Goal: Information Seeking & Learning: Learn about a topic

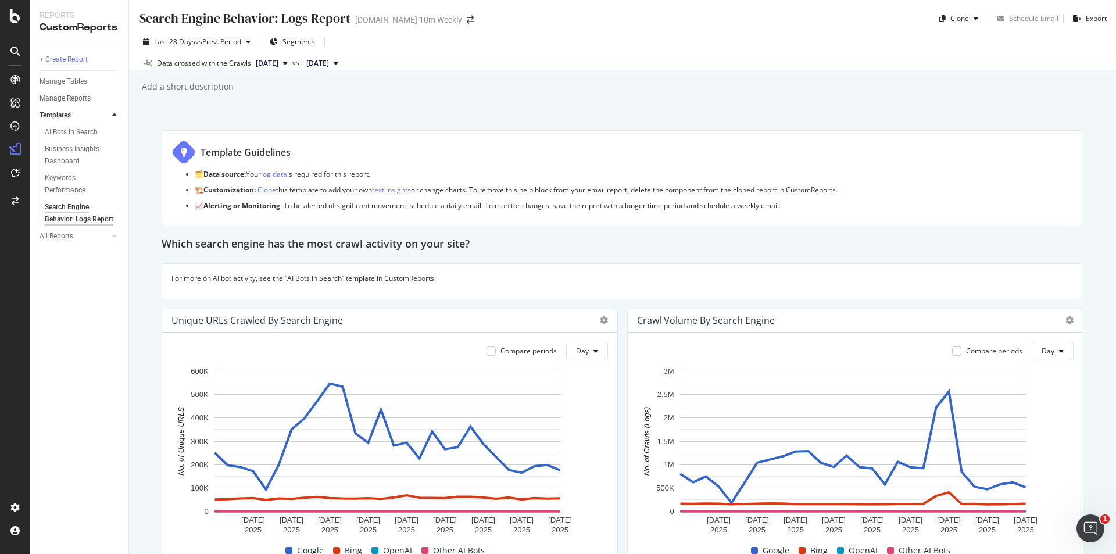
click at [11, 49] on icon at bounding box center [14, 50] width 9 height 9
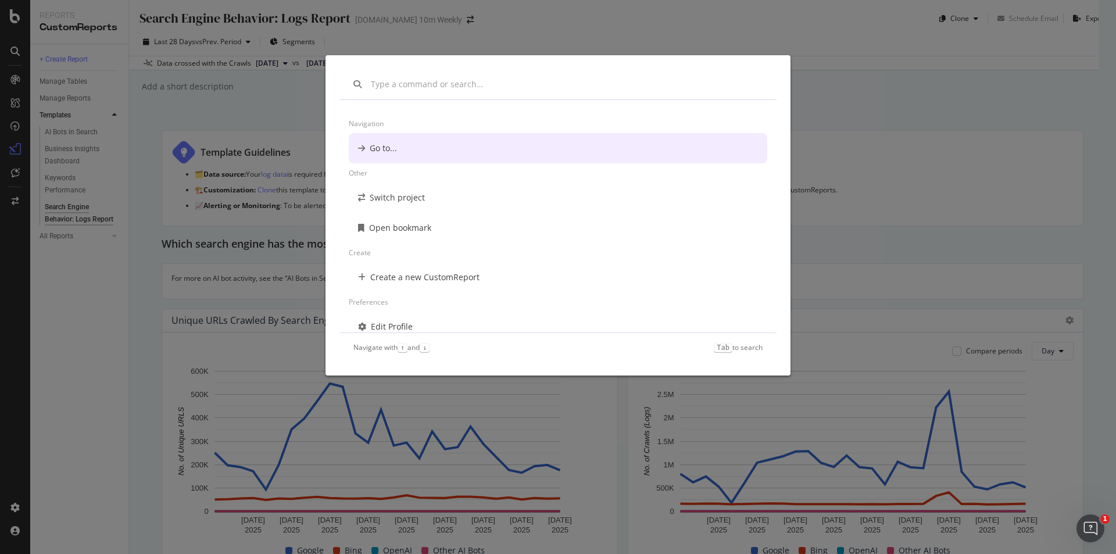
click at [860, 99] on div "Navigation Go to... Other Switch project Open bookmark Create Create a new Cust…" at bounding box center [558, 277] width 1116 height 554
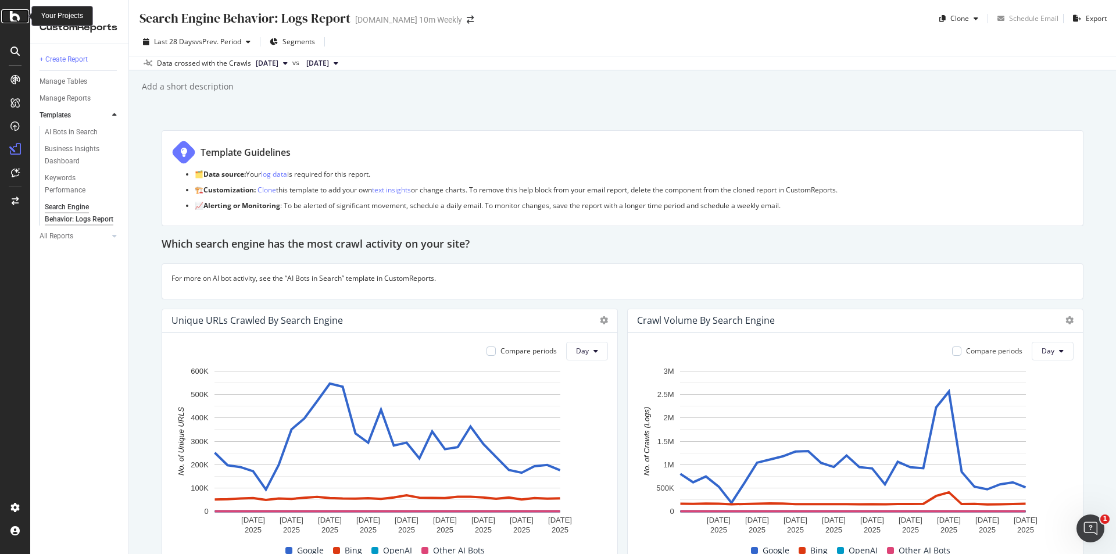
click at [15, 16] on icon at bounding box center [15, 16] width 10 height 14
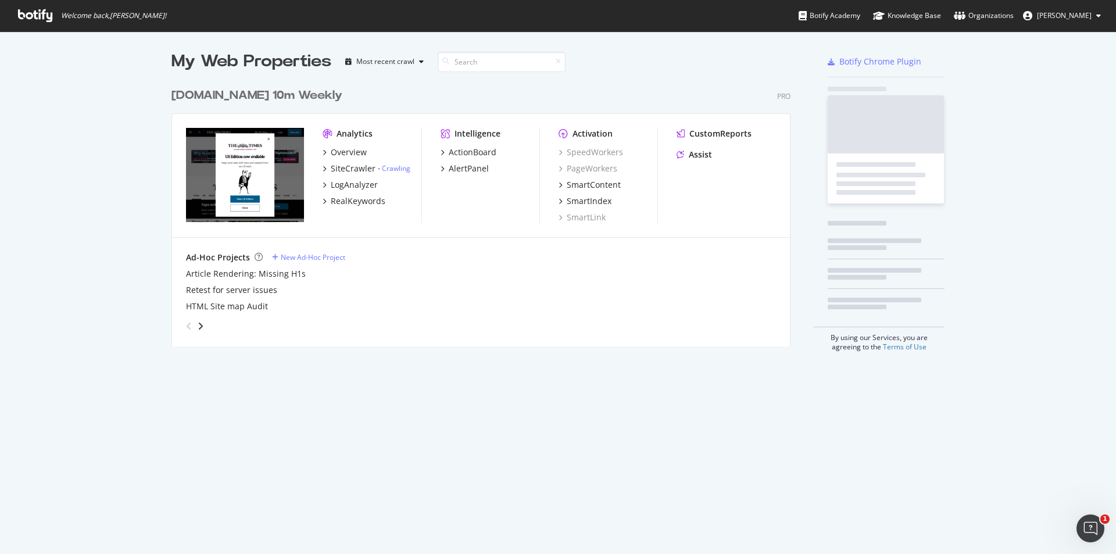
scroll to position [264, 620]
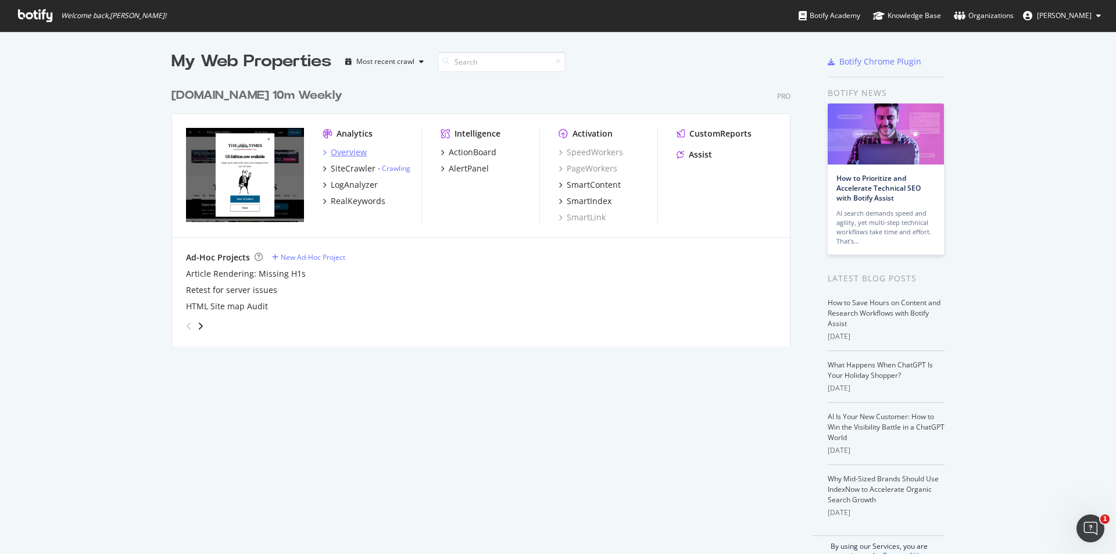
click at [340, 156] on div "Overview" at bounding box center [349, 152] width 36 height 12
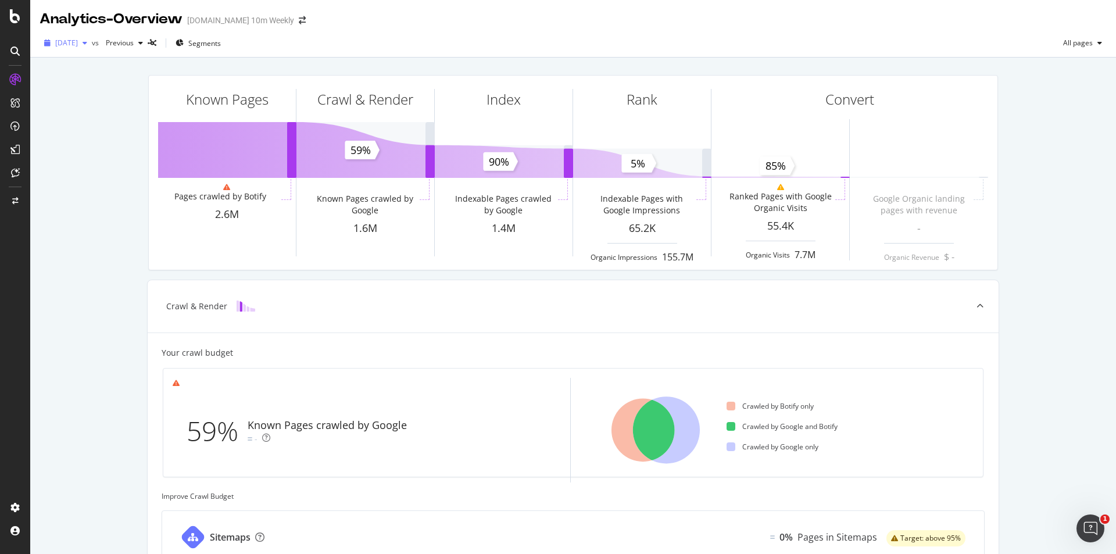
click at [78, 42] on span "[DATE]" at bounding box center [66, 43] width 23 height 10
click at [221, 46] on span "Segments" at bounding box center [204, 43] width 33 height 10
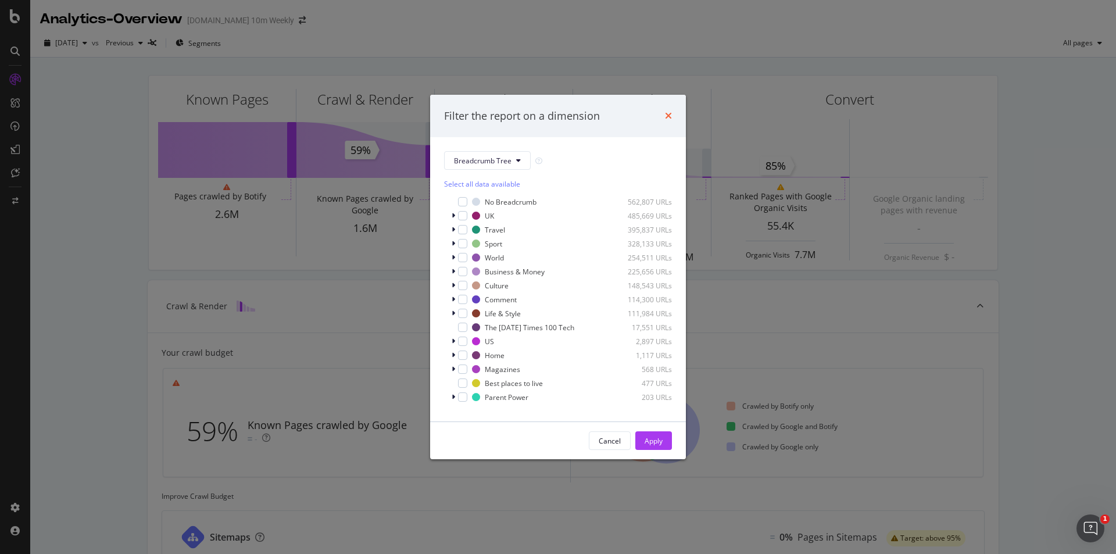
click at [667, 112] on icon "times" at bounding box center [668, 115] width 7 height 9
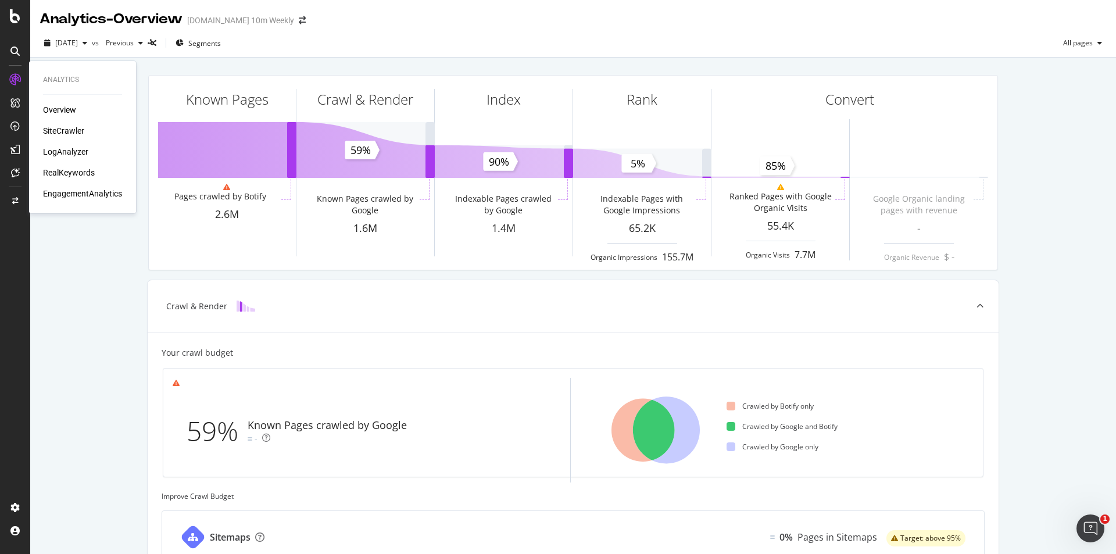
click at [60, 131] on div "SiteCrawler" at bounding box center [63, 131] width 41 height 12
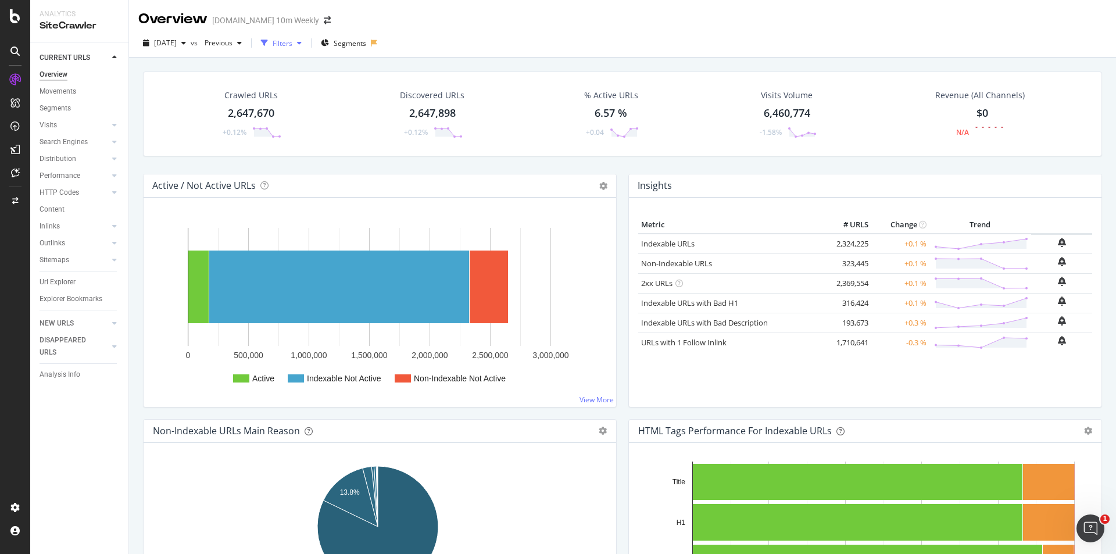
click at [292, 40] on div "Filters" at bounding box center [283, 43] width 20 height 10
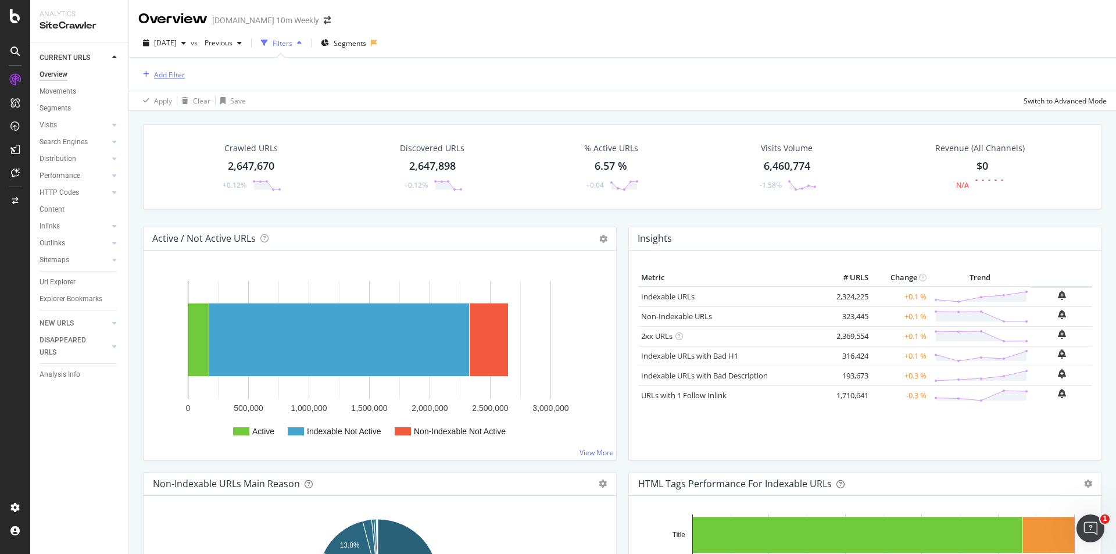
click at [177, 81] on button "Add Filter" at bounding box center [161, 74] width 46 height 14
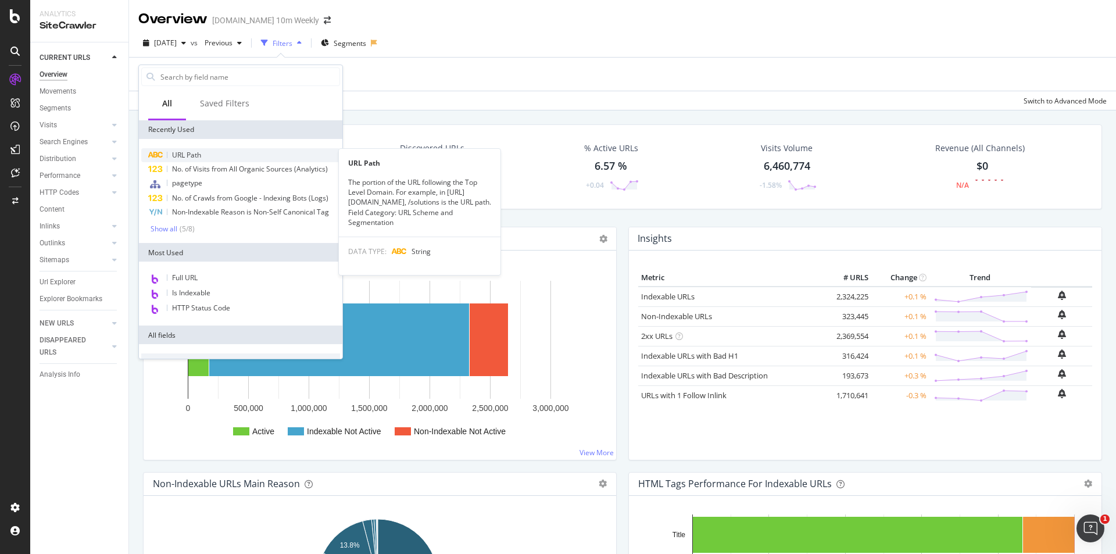
click at [192, 159] on span "URL Path" at bounding box center [186, 155] width 29 height 10
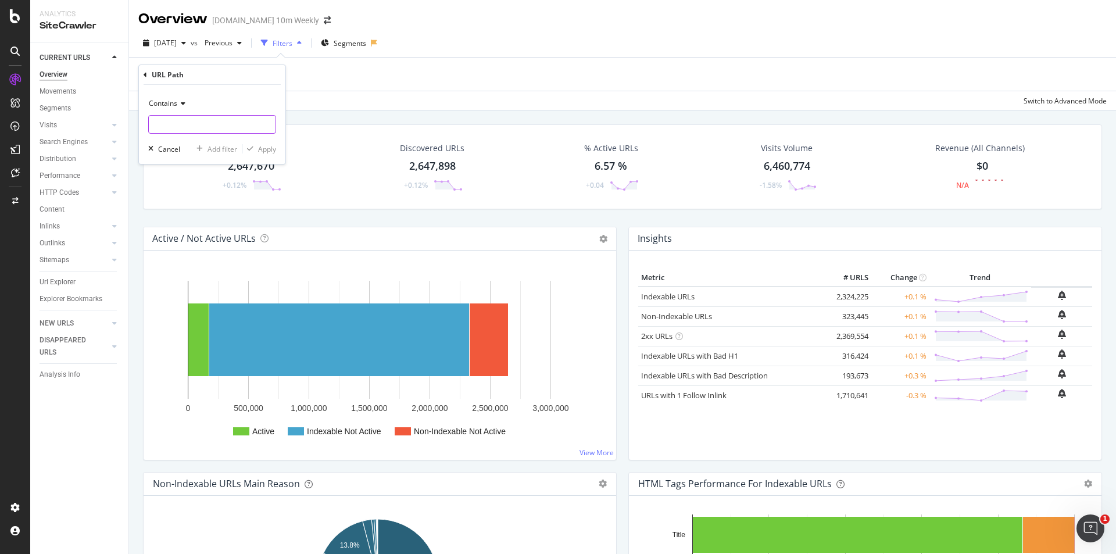
click at [197, 123] on input "text" at bounding box center [212, 124] width 127 height 19
paste input "[URL][DOMAIN_NAME]"
drag, startPoint x: 179, startPoint y: 125, endPoint x: 148, endPoint y: 119, distance: 31.3
click at [148, 119] on div "[URL][DOMAIN_NAME]" at bounding box center [212, 124] width 128 height 19
click at [227, 124] on input "[DOMAIN_NAME][URL]" at bounding box center [204, 124] width 110 height 19
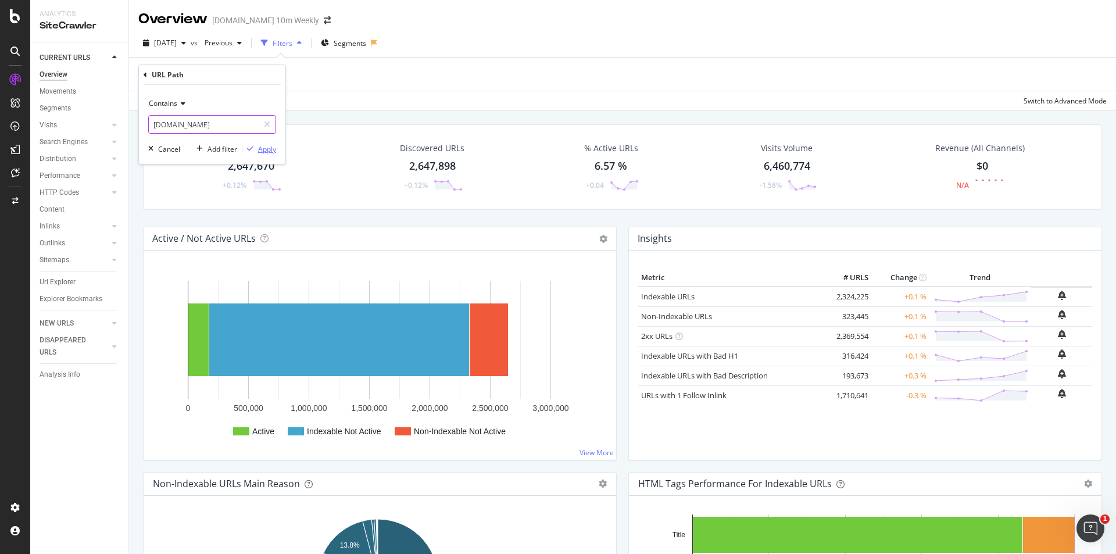
type input "[DOMAIN_NAME]"
click at [270, 149] on div "Apply" at bounding box center [267, 149] width 18 height 10
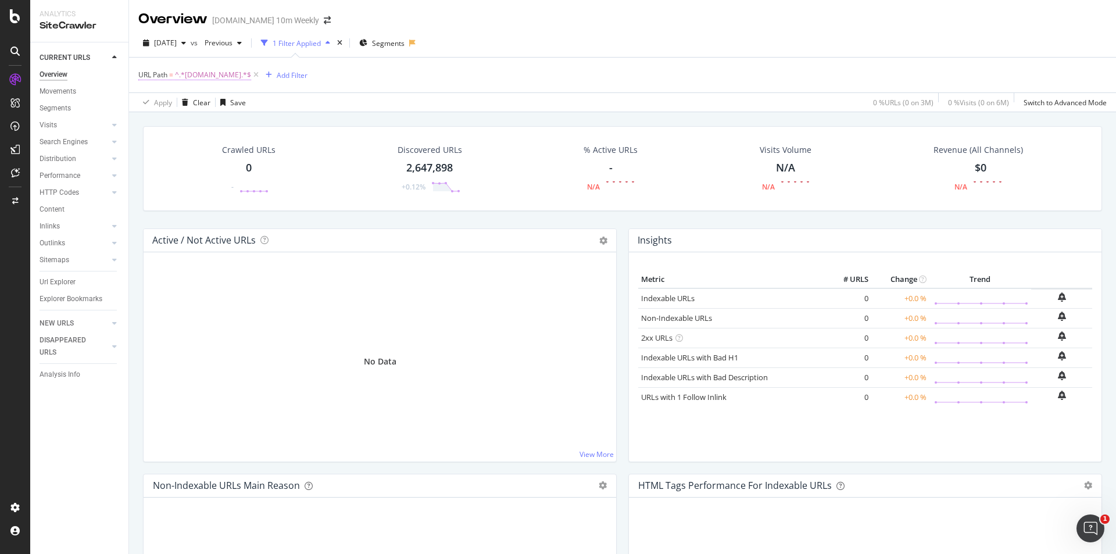
click at [237, 74] on span "^.*[DOMAIN_NAME].*$" at bounding box center [213, 75] width 76 height 16
paste input "newsletters"
type input "newsletters"
click at [264, 145] on div "Apply" at bounding box center [267, 148] width 18 height 10
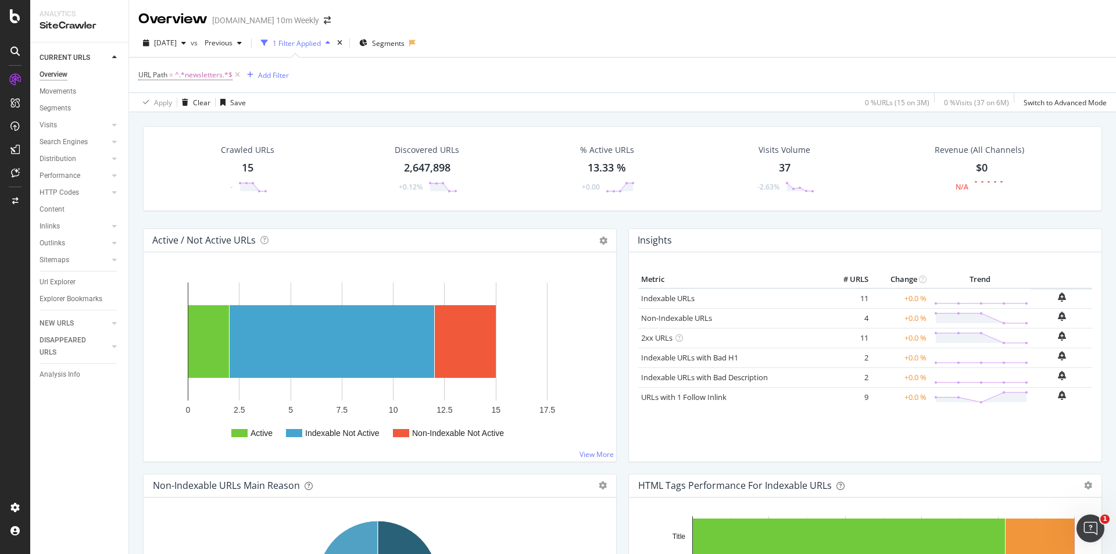
drag, startPoint x: 242, startPoint y: 170, endPoint x: 521, endPoint y: 182, distance: 279.2
click at [242, 170] on div "15" at bounding box center [248, 167] width 12 height 15
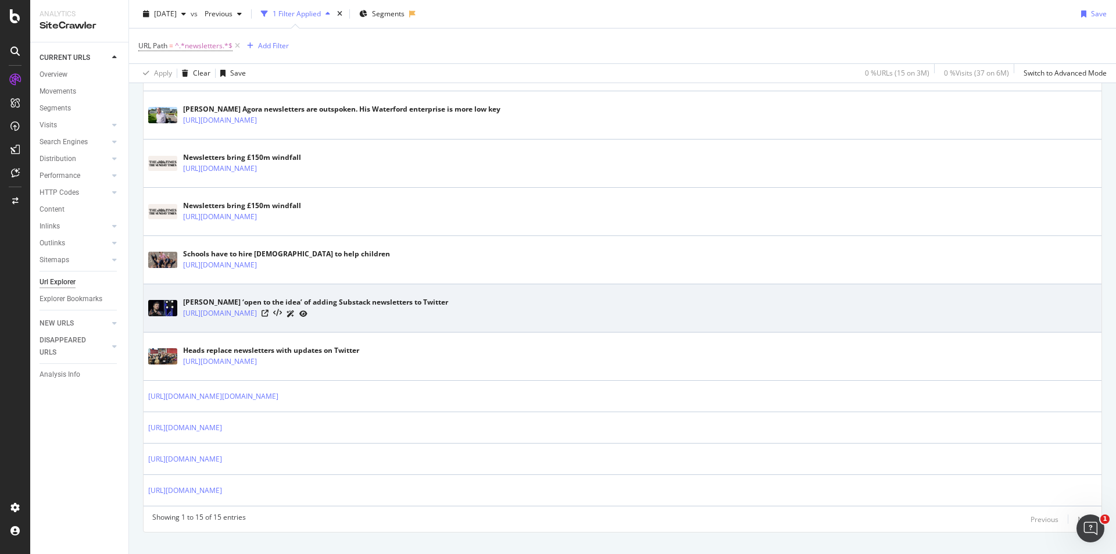
scroll to position [550, 0]
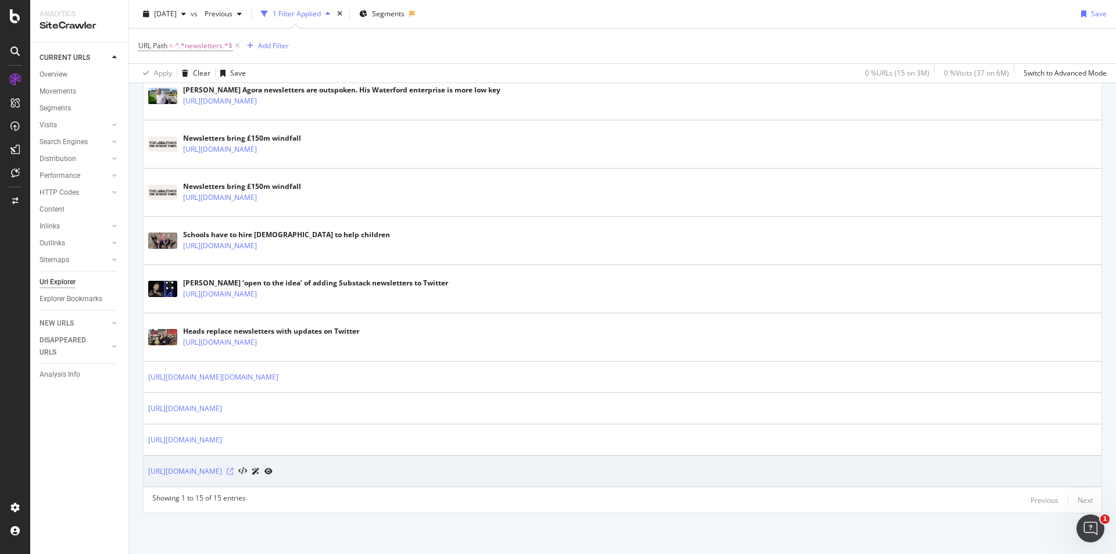
click at [234, 471] on icon at bounding box center [230, 471] width 7 height 7
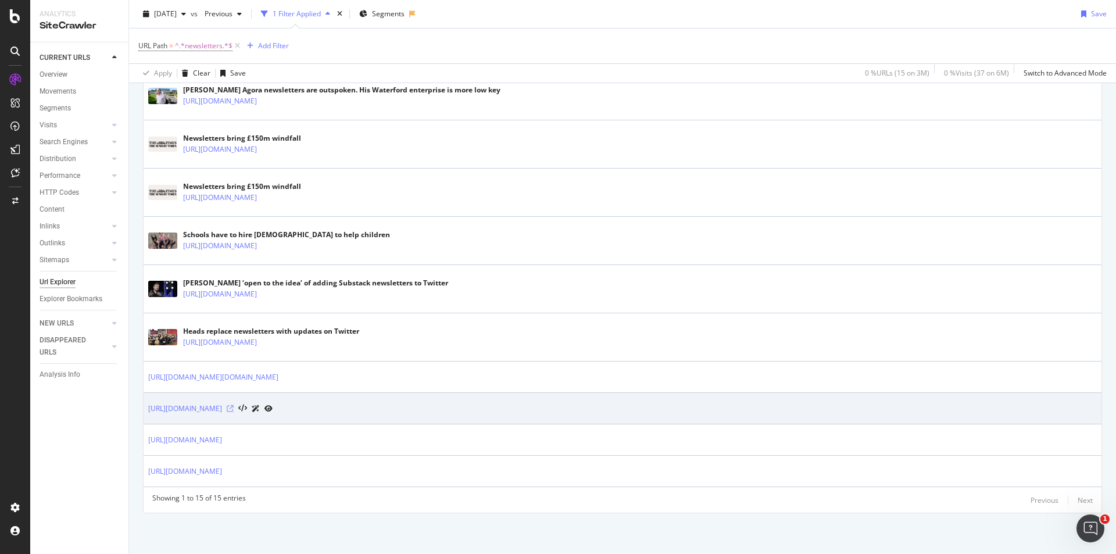
click at [234, 406] on icon at bounding box center [230, 408] width 7 height 7
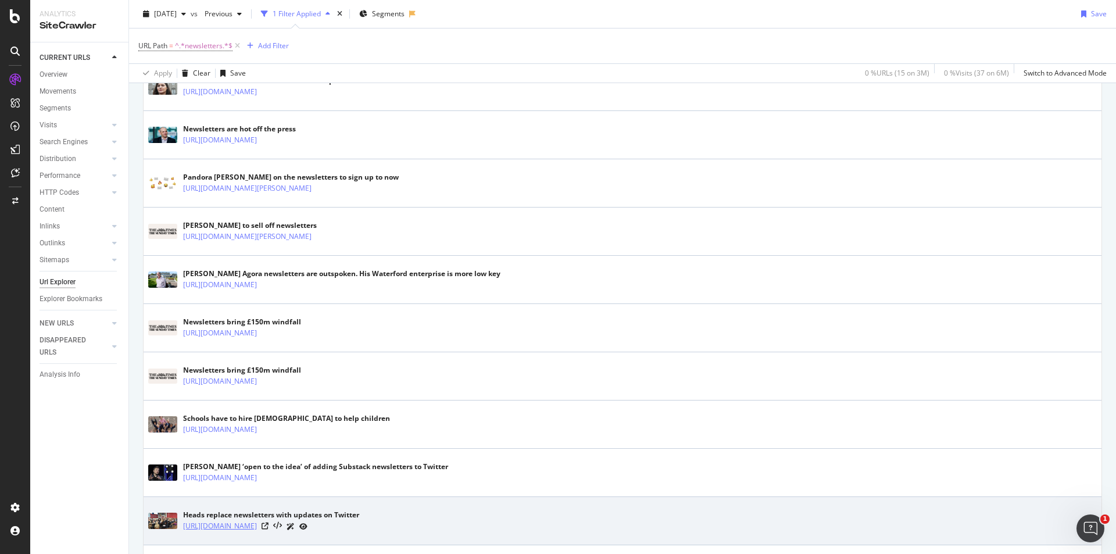
scroll to position [201, 0]
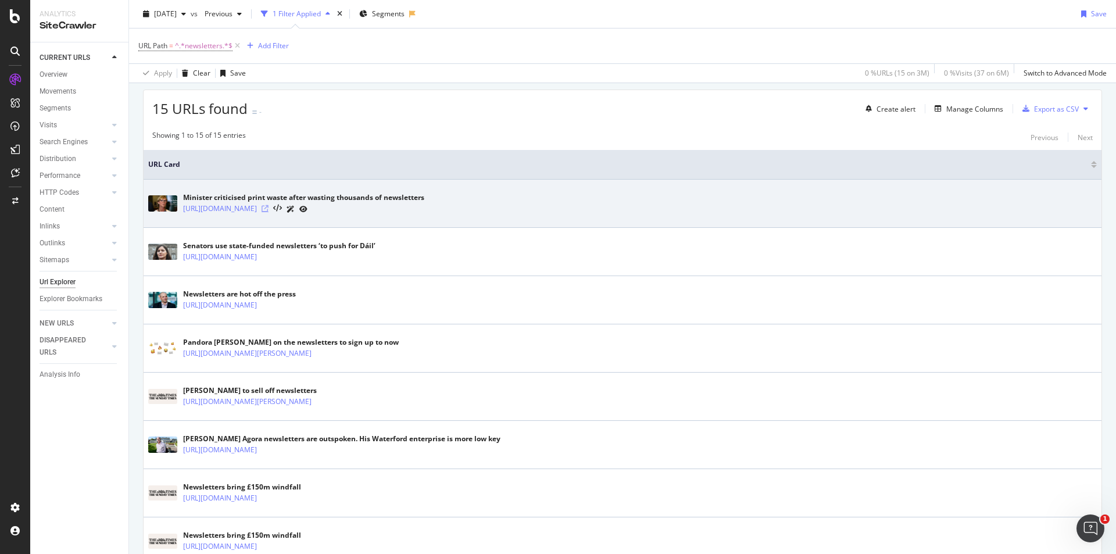
click at [268, 205] on icon at bounding box center [265, 208] width 7 height 7
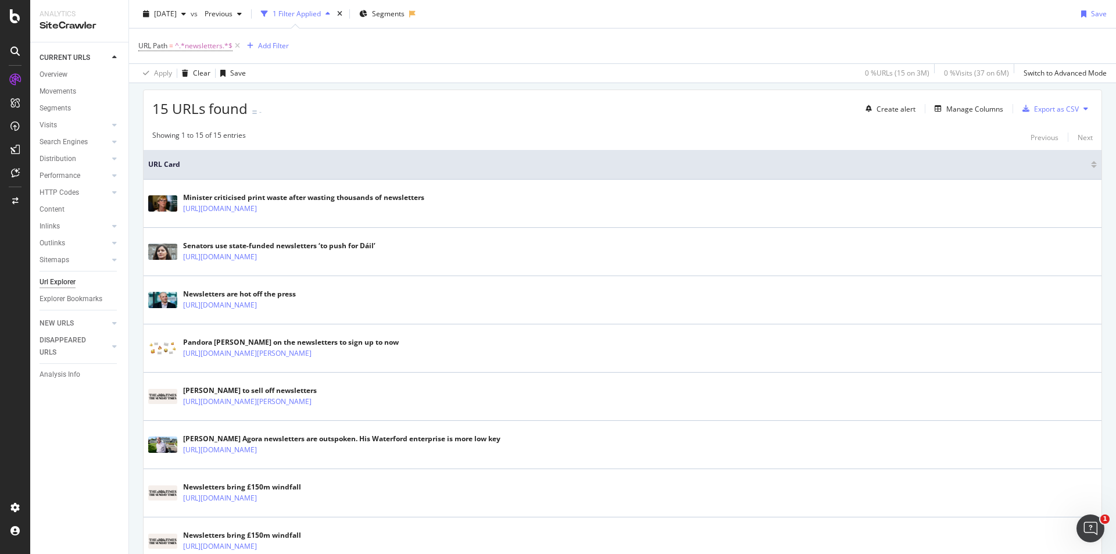
scroll to position [550, 0]
